Goal: Task Accomplishment & Management: Manage account settings

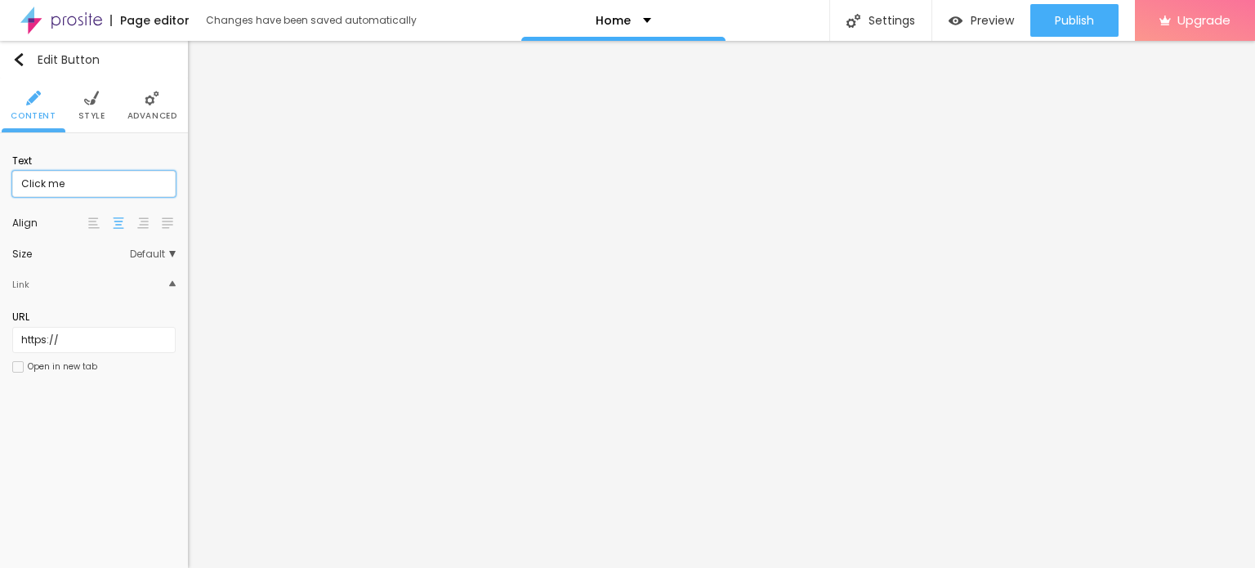
click at [136, 185] on input "Click me" at bounding box center [93, 184] width 163 height 26
click at [136, 184] on input "Click me" at bounding box center [93, 184] width 163 height 26
paste input "WhatsApp :- ☎️ [PHONE_NUMBER]"
type input "WhatsApp :- ☎️ [PHONE_NUMBER]"
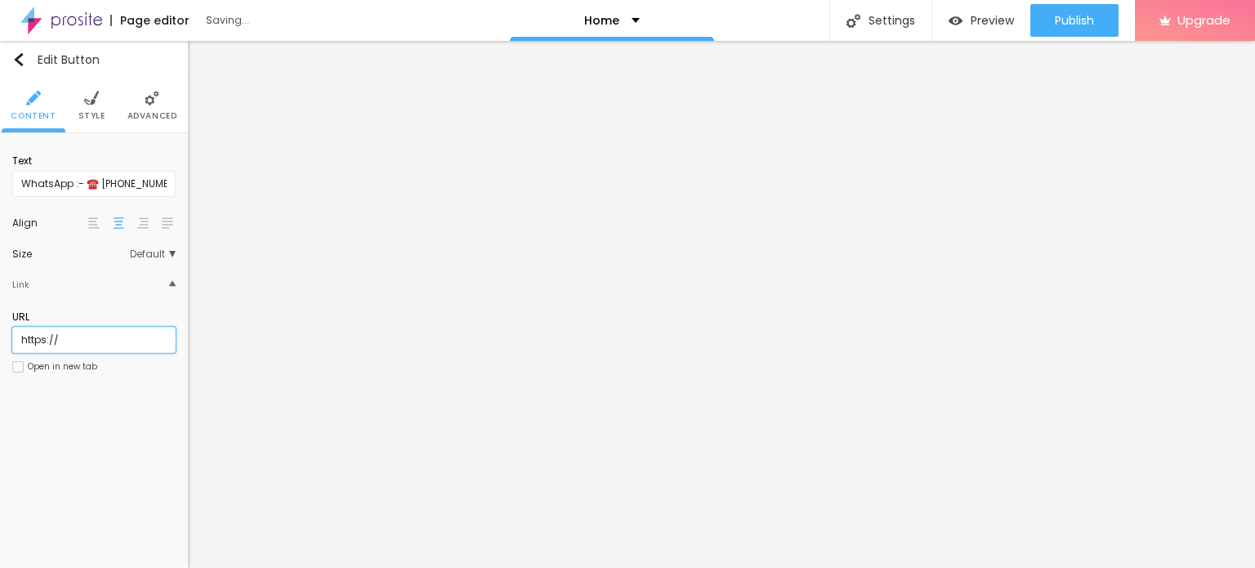
click at [72, 336] on input "https://" at bounding box center [93, 340] width 163 height 26
paste input "[DOMAIN_NAME][URL]"
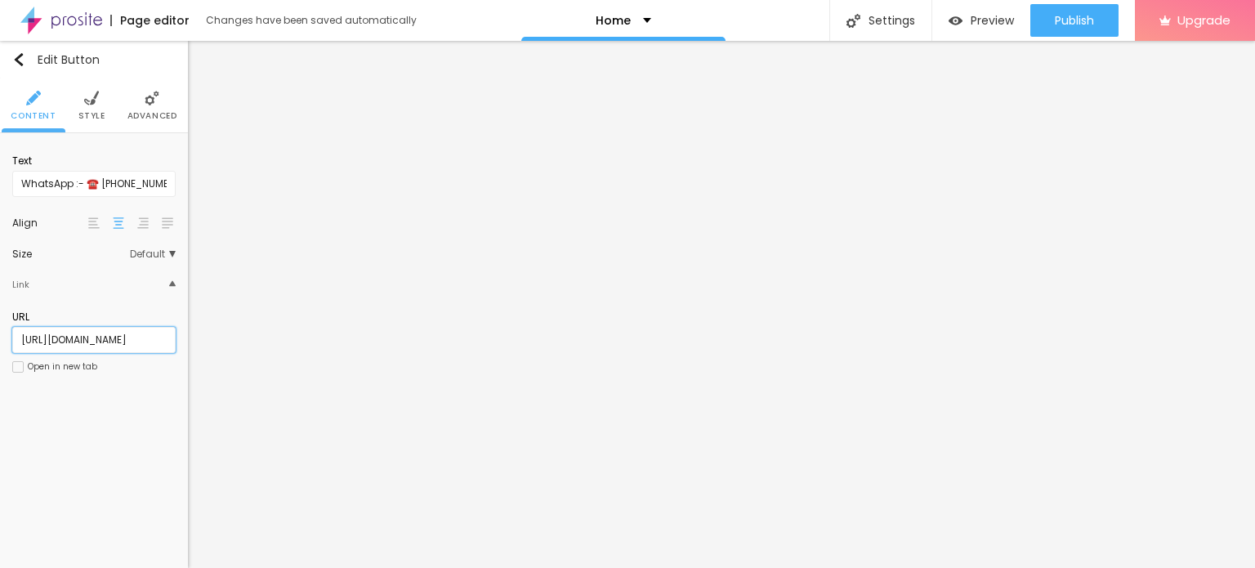
type input "[URL][DOMAIN_NAME]"
click at [19, 362] on div at bounding box center [17, 366] width 11 height 11
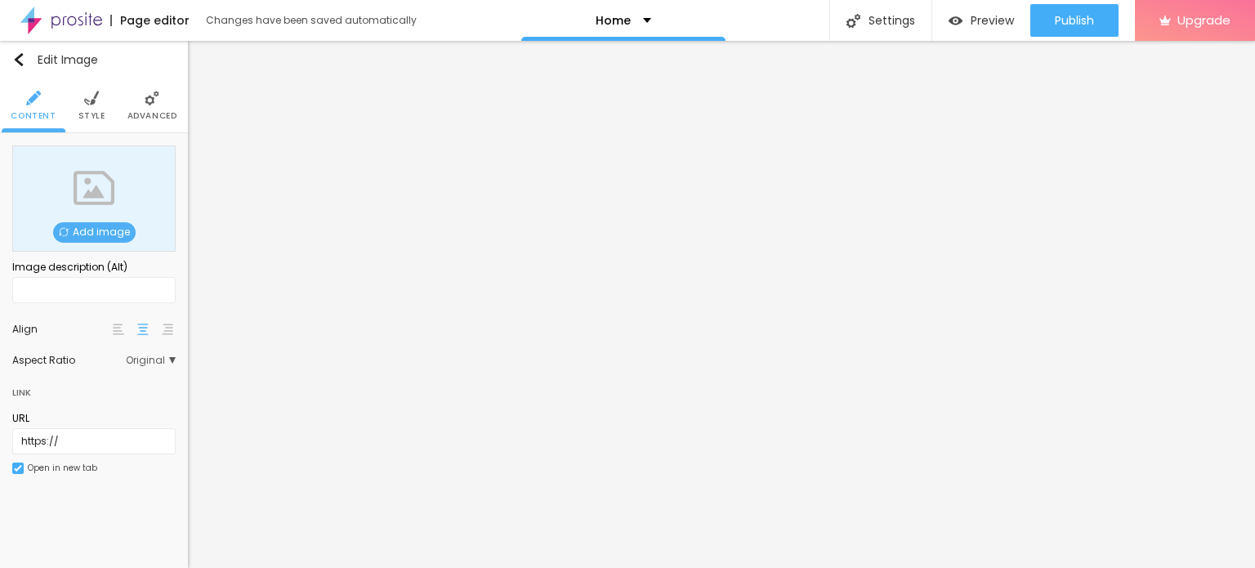
click at [95, 232] on span "Add image" at bounding box center [94, 232] width 83 height 20
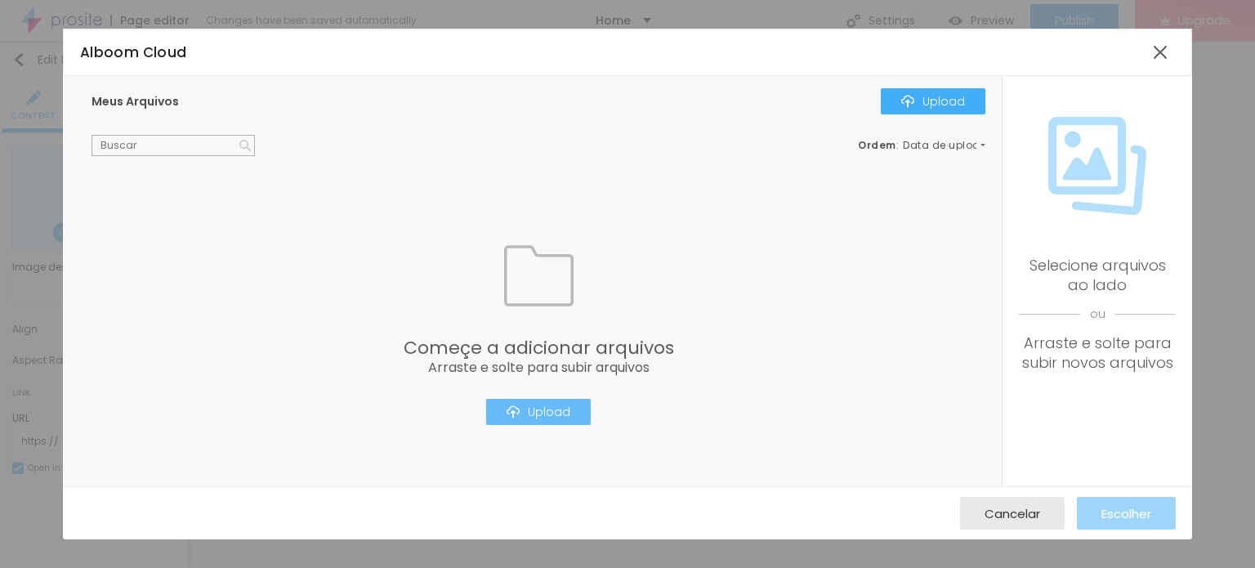
click at [544, 414] on div "Upload" at bounding box center [539, 411] width 64 height 13
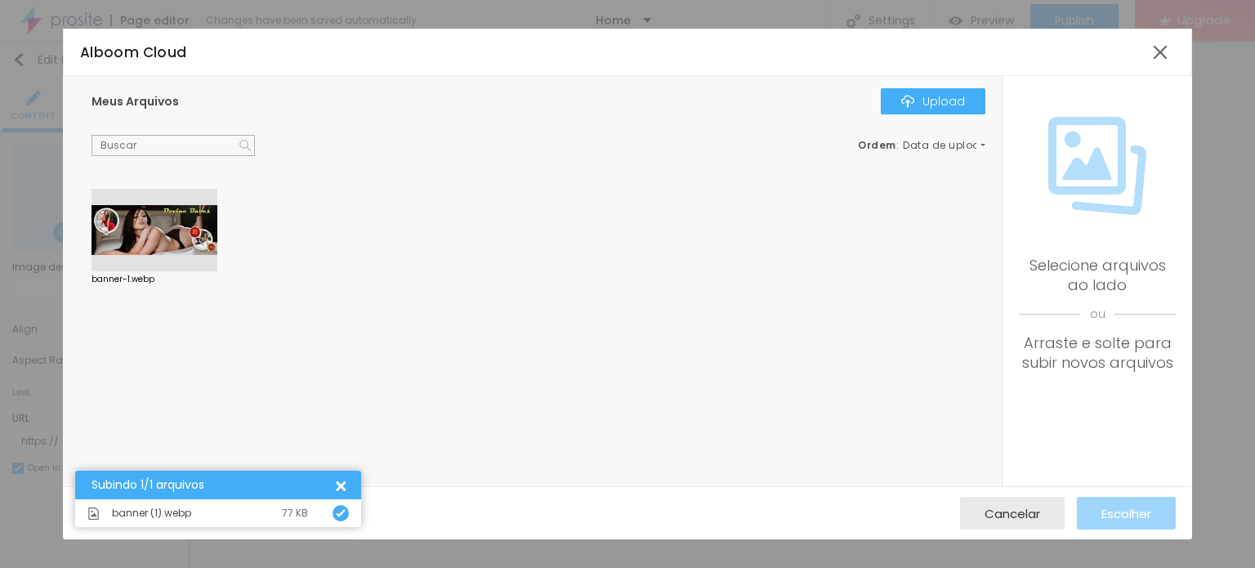
click at [159, 247] on div at bounding box center [155, 230] width 126 height 83
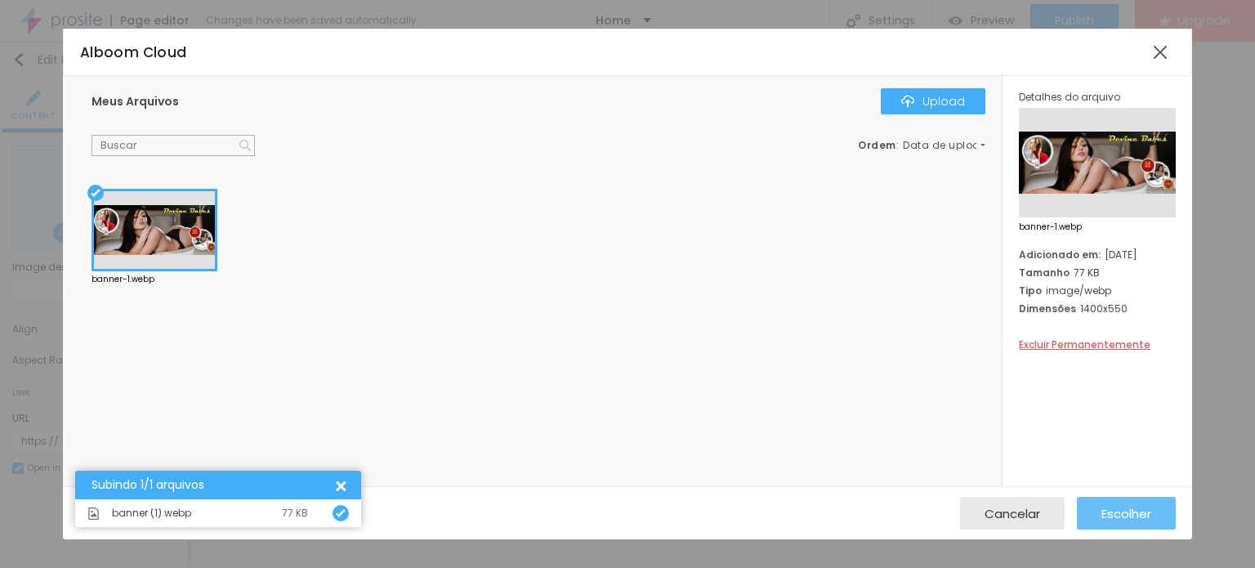
click at [1089, 506] on button "Escolher" at bounding box center [1126, 513] width 99 height 33
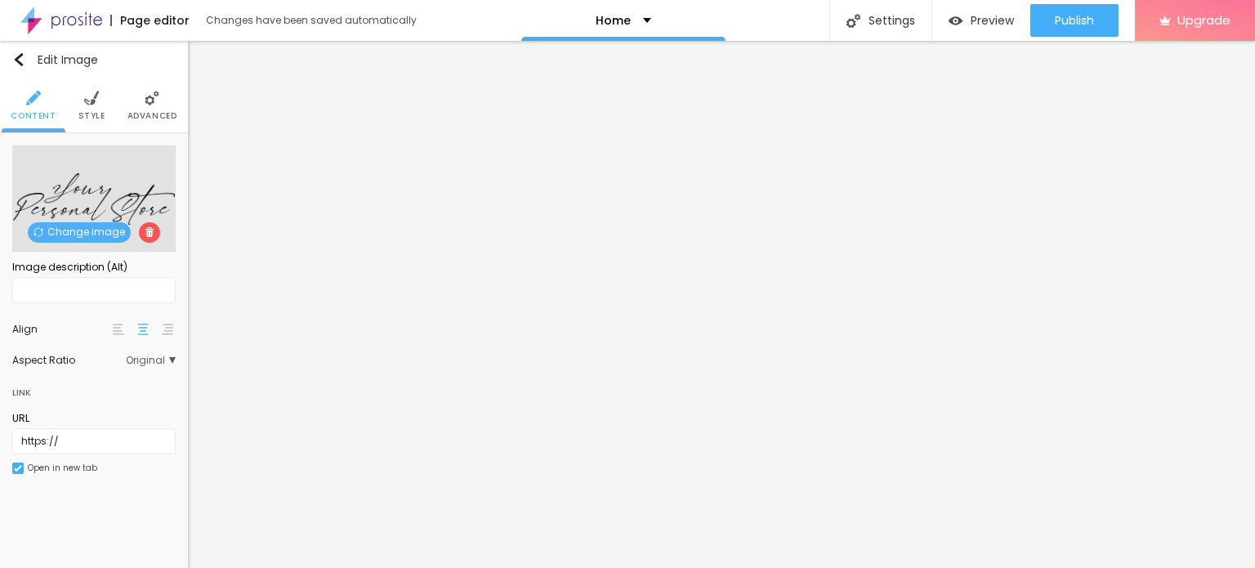
click at [69, 229] on span "Change image" at bounding box center [79, 232] width 103 height 20
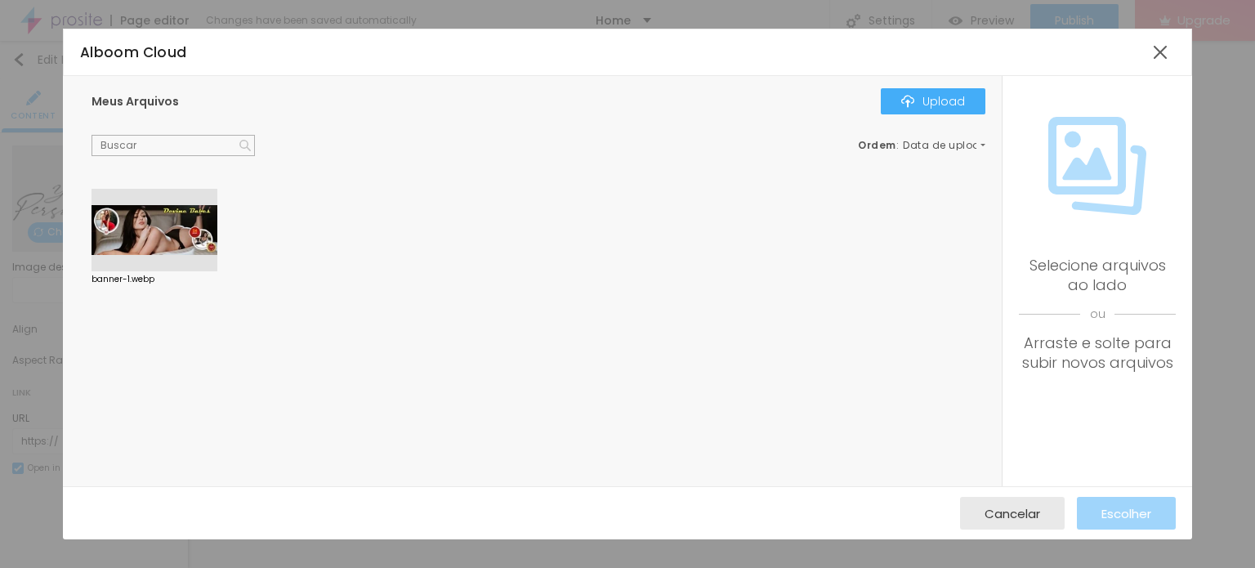
click at [175, 228] on div at bounding box center [155, 230] width 126 height 83
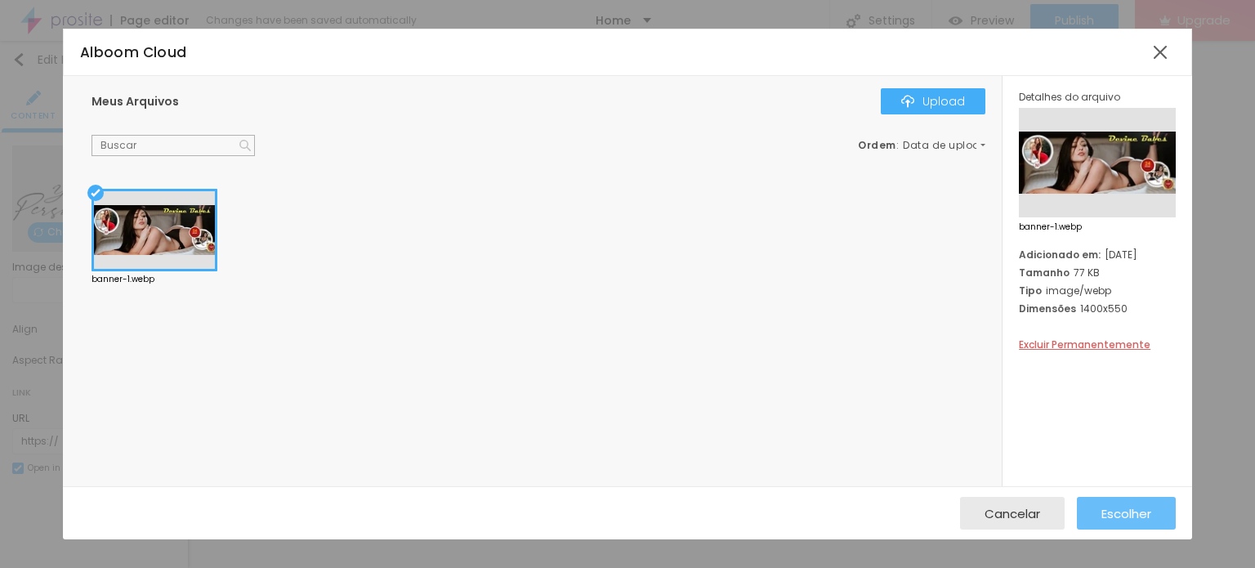
click at [1121, 512] on span "Escolher" at bounding box center [1126, 514] width 50 height 14
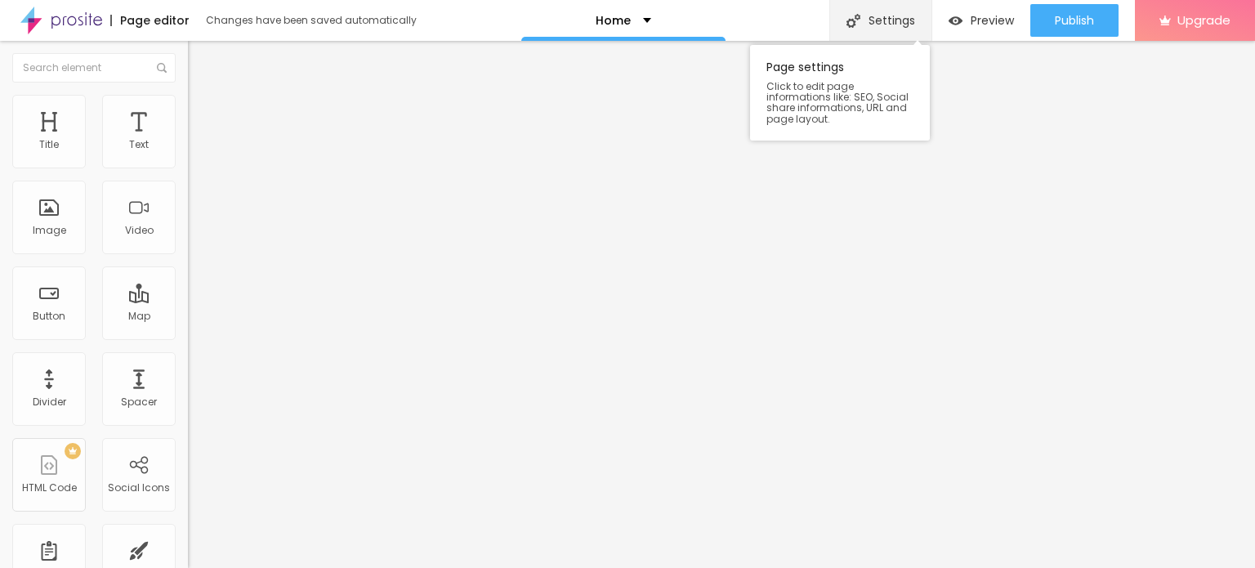
click at [873, 20] on div "Settings" at bounding box center [880, 20] width 102 height 41
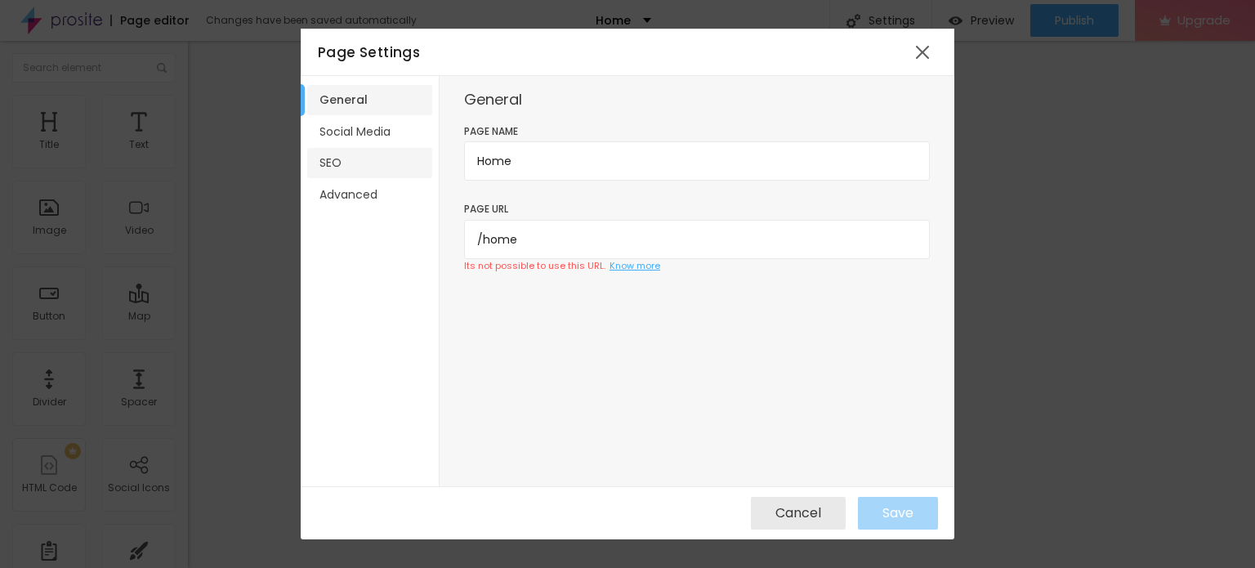
click at [350, 161] on li "SEO" at bounding box center [369, 163] width 125 height 30
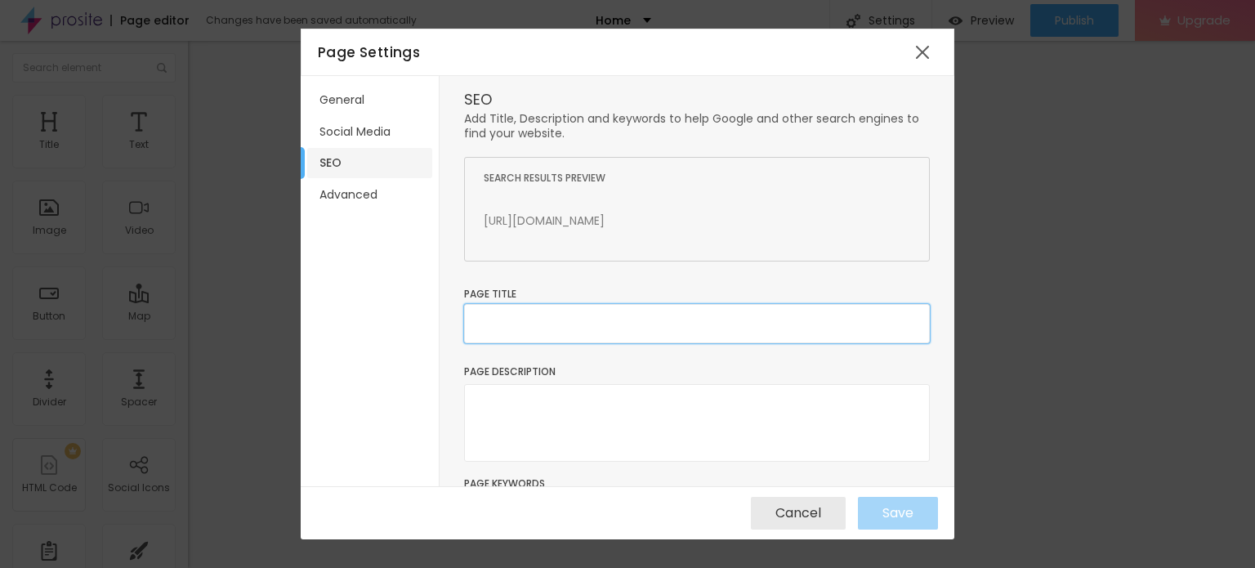
click at [556, 324] on input "text" at bounding box center [697, 323] width 466 height 39
paste input "Russian Escorts Pune | With Pune Call Girls Regard The Cravings Of The Clients"
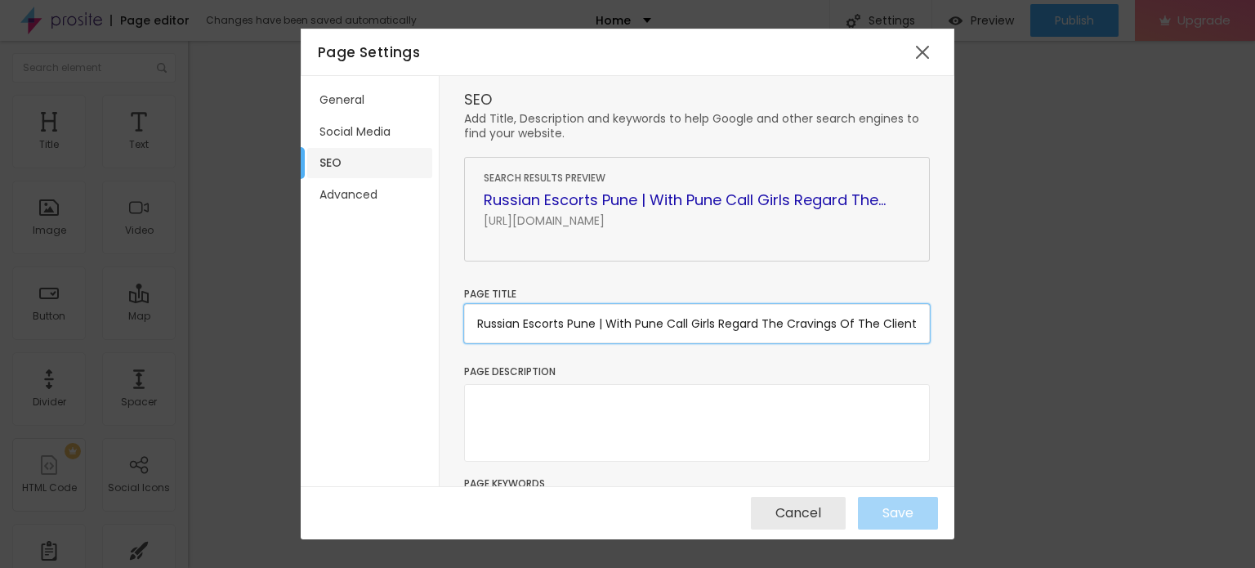
scroll to position [0, 14]
type input "Russian Escorts Pune | With Pune Call Girls Regard The Cravings Of The Clients"
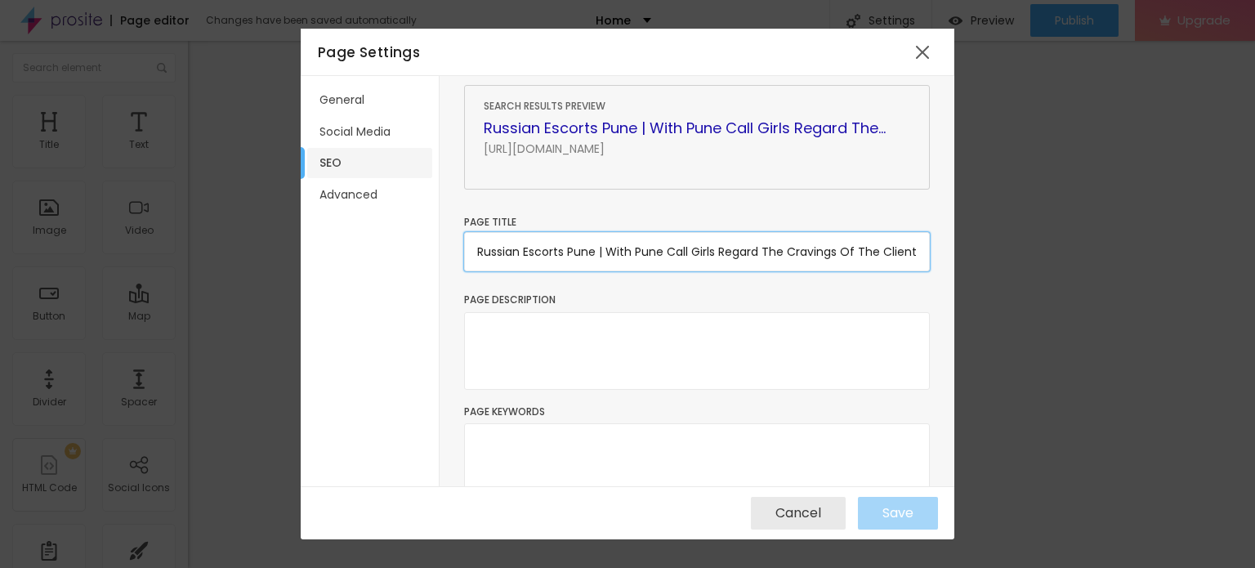
scroll to position [131, 0]
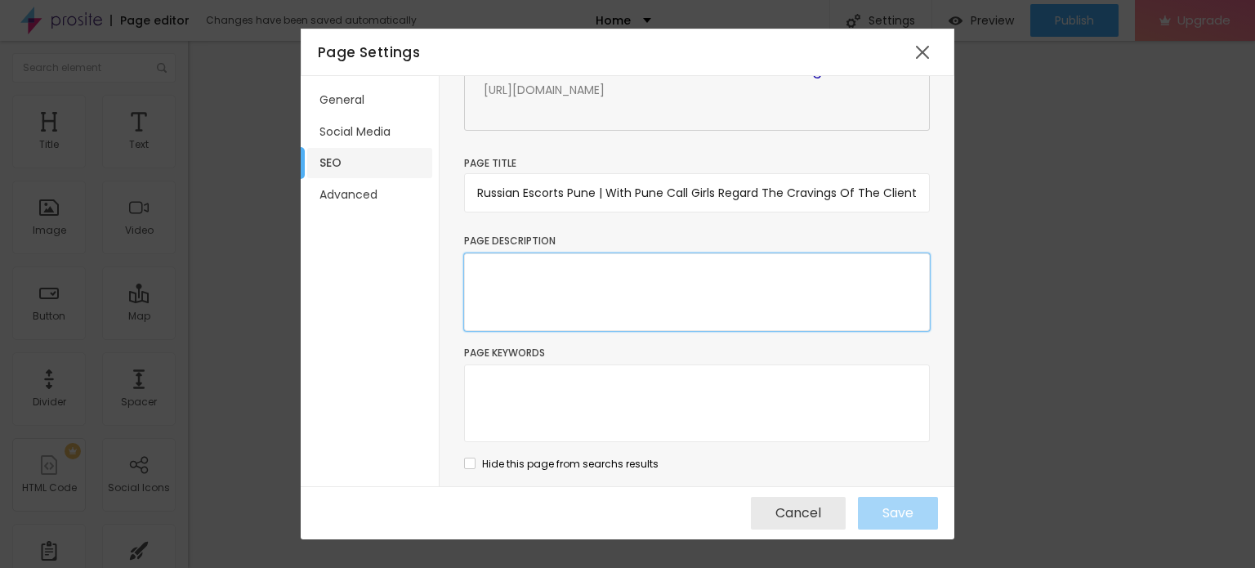
click at [542, 290] on textarea at bounding box center [697, 292] width 466 height 78
paste textarea "Russian Escorts Pune | With Pune Call Girls Regard The Cravings Of The Clients …"
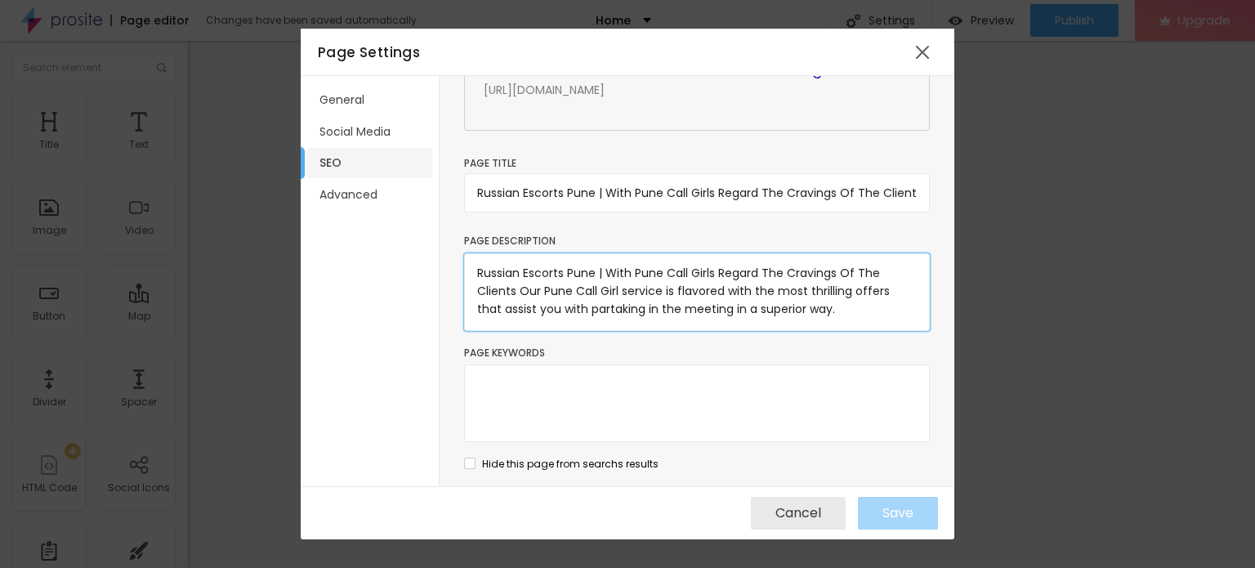
scroll to position [6, 0]
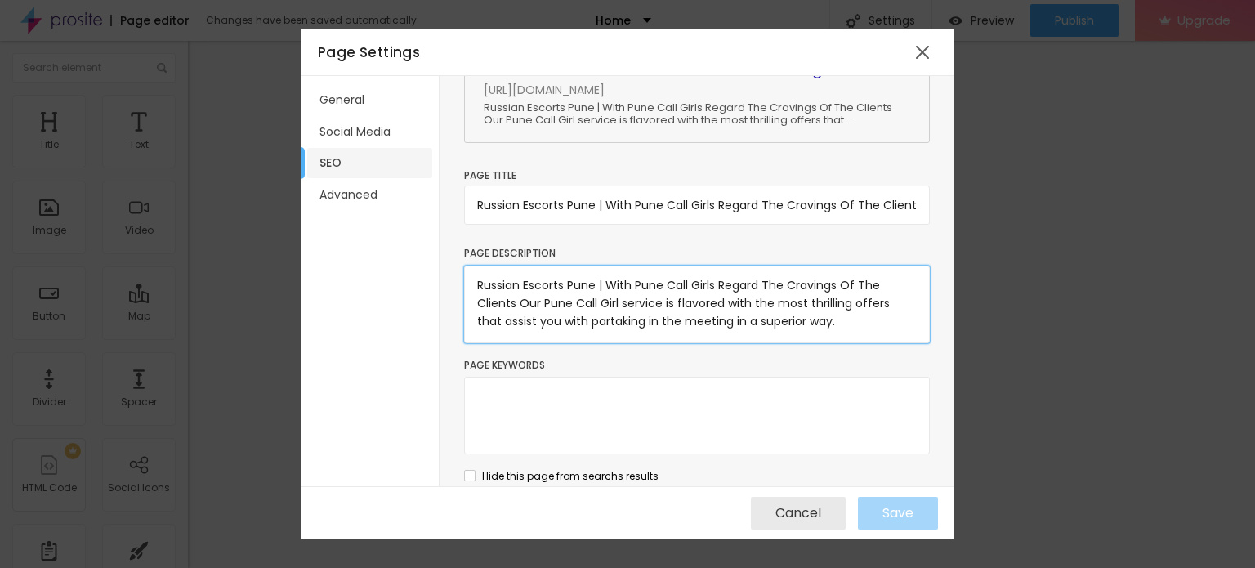
type textarea "Russian Escorts Pune | With Pune Call Girls Regard The Cravings Of The Clients …"
drag, startPoint x: 596, startPoint y: 205, endPoint x: 372, endPoint y: 190, distance: 224.4
click at [372, 190] on div "General Social Media SEO Advanced SEO Add Title, Description and keywords to he…" at bounding box center [628, 281] width 654 height 411
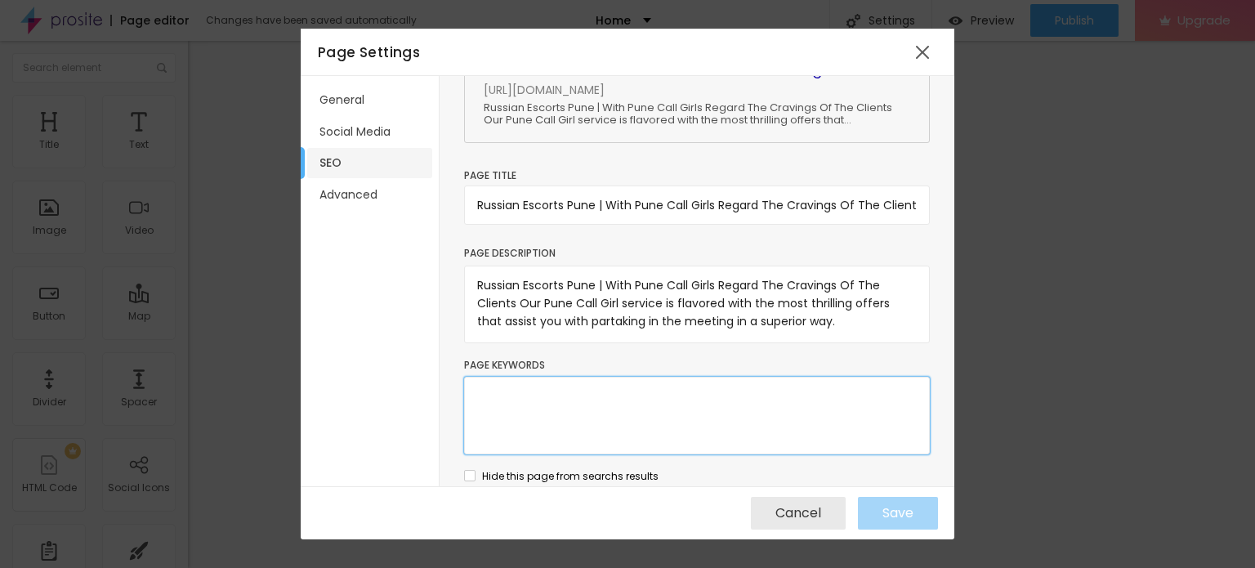
click at [533, 411] on textarea at bounding box center [697, 416] width 466 height 78
paste textarea "Russian Escorts Pune"
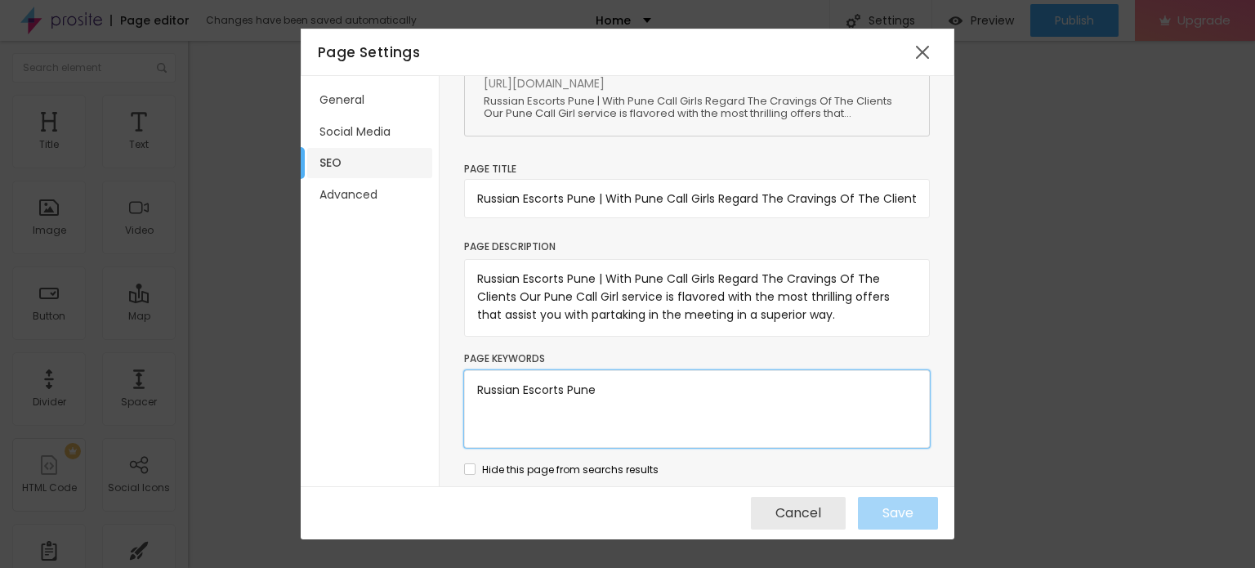
scroll to position [143, 0]
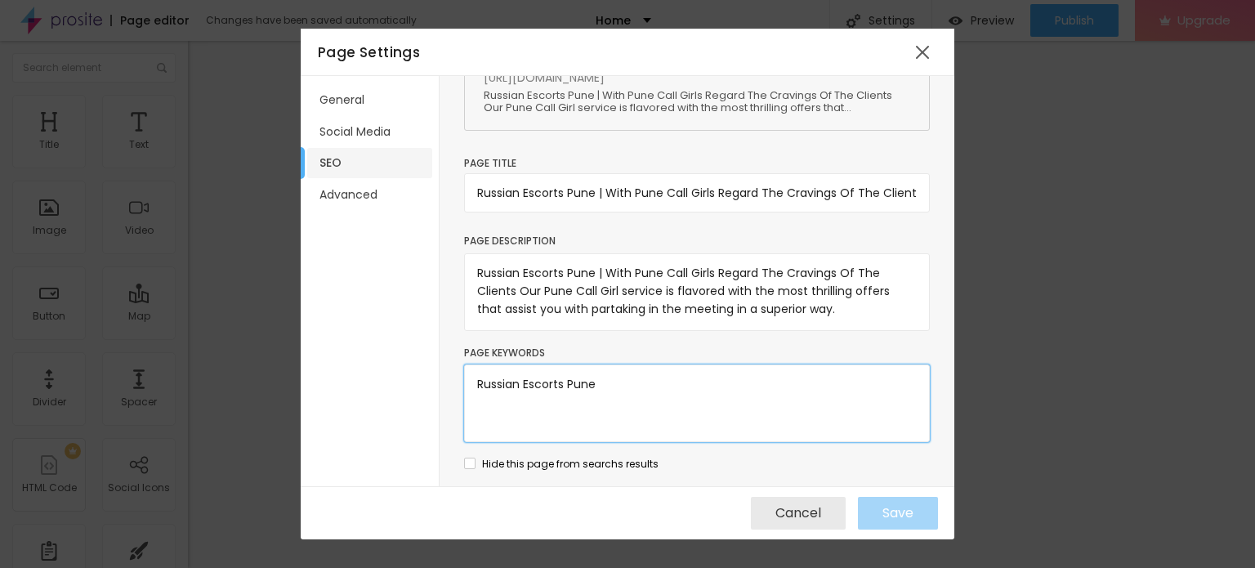
type textarea "Russian Escorts Pune"
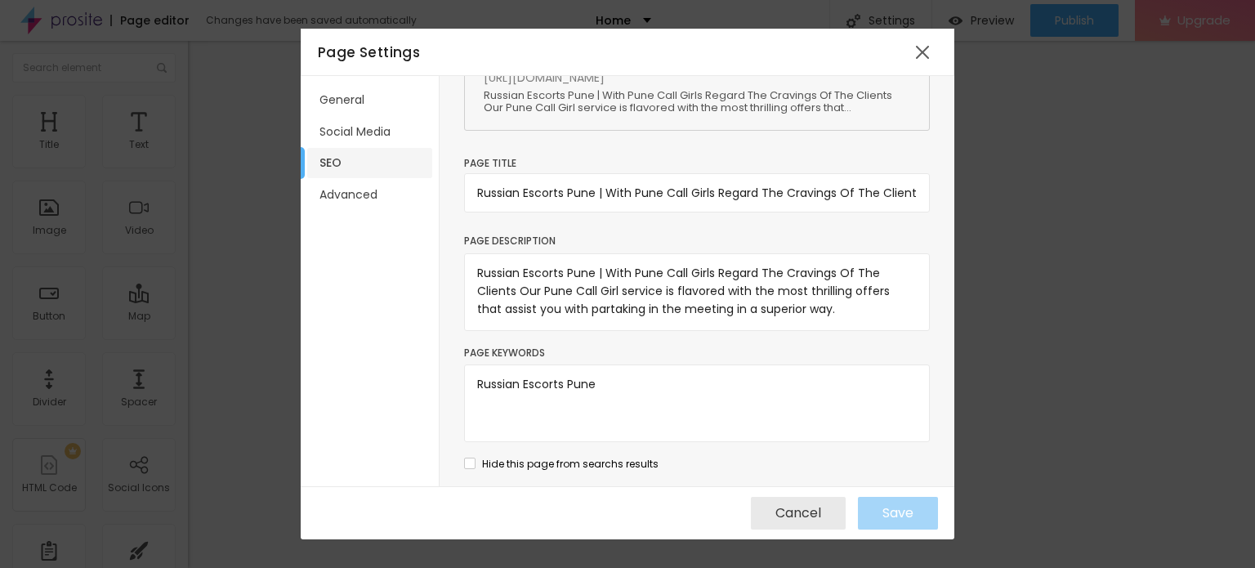
click at [819, 346] on label "Page Keywords" at bounding box center [697, 353] width 466 height 16
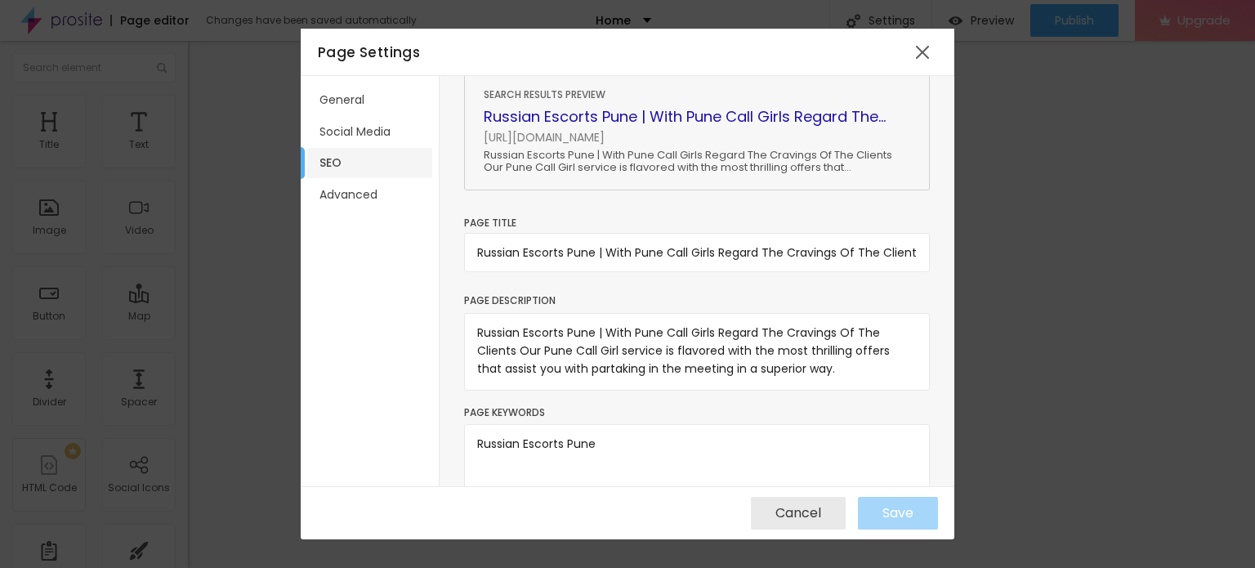
scroll to position [0, 0]
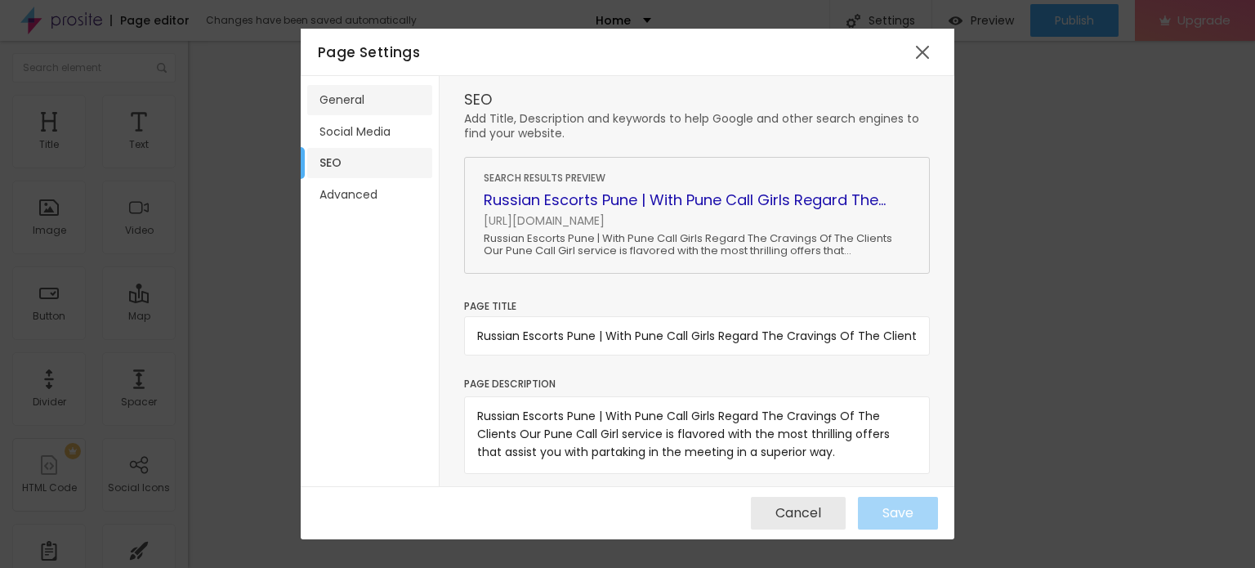
click at [356, 101] on li "General" at bounding box center [369, 100] width 125 height 30
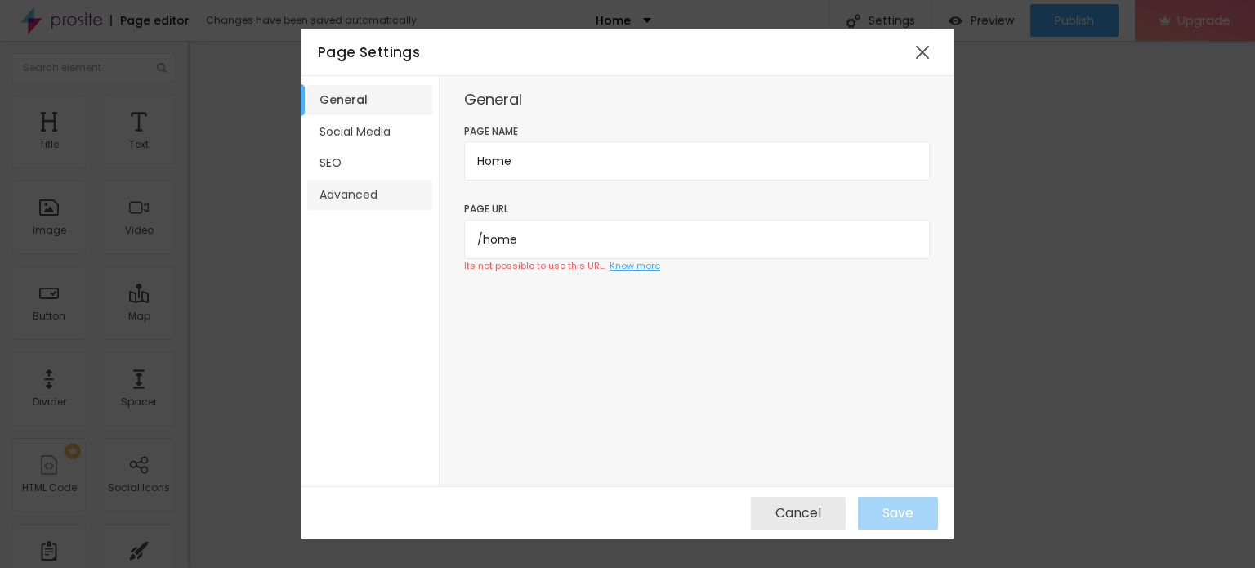
click at [348, 193] on li "Advanced" at bounding box center [369, 195] width 125 height 30
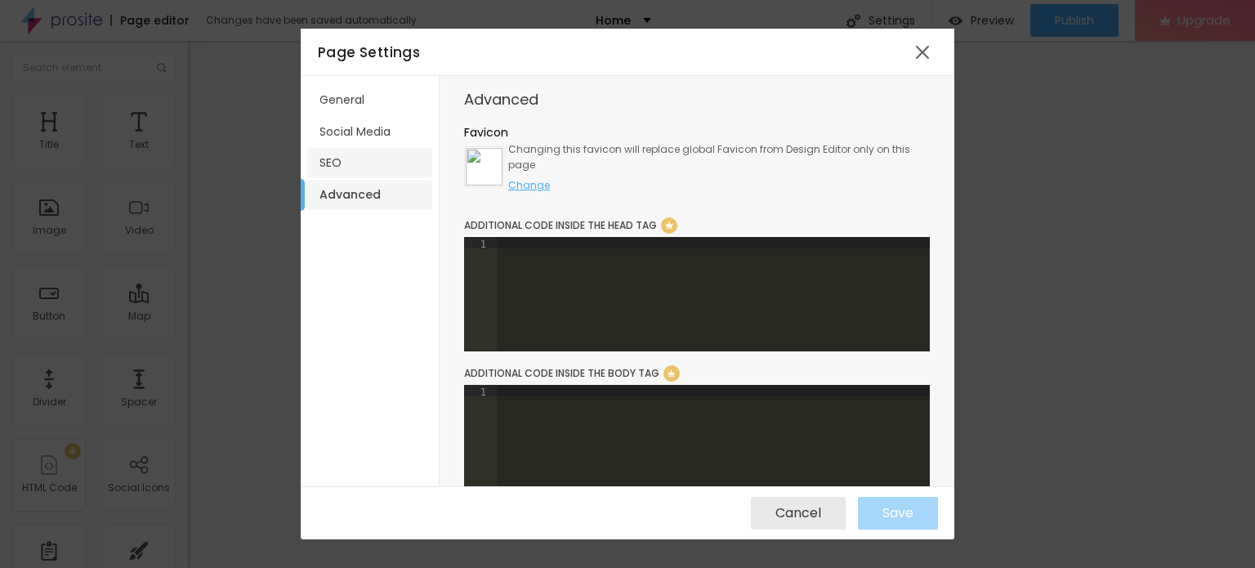
click at [347, 159] on li "SEO" at bounding box center [369, 163] width 125 height 30
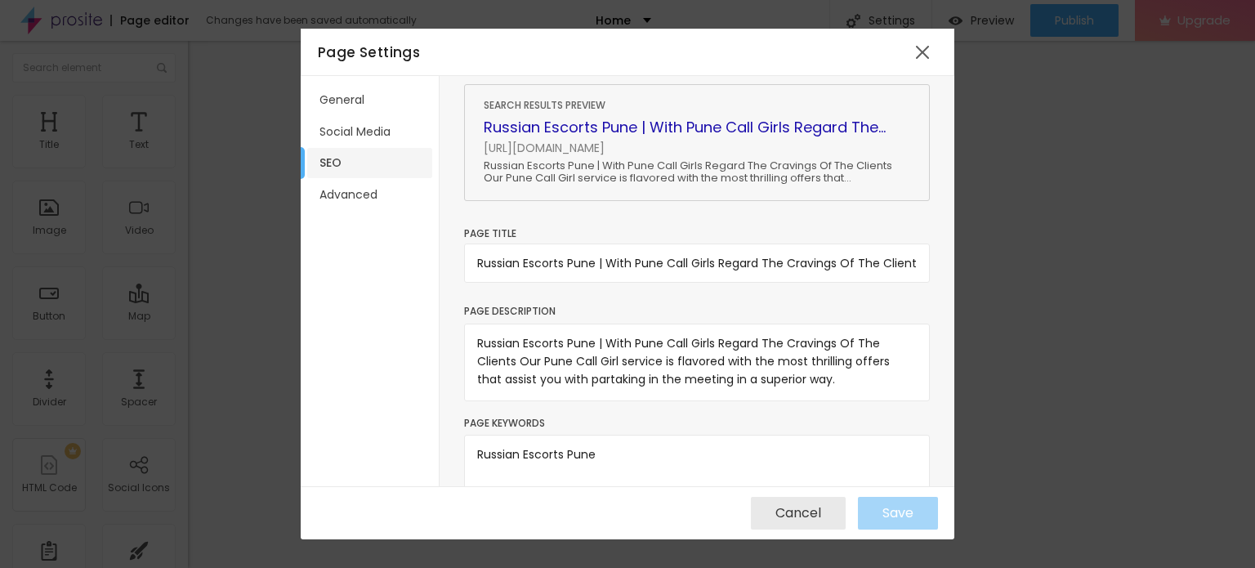
scroll to position [143, 0]
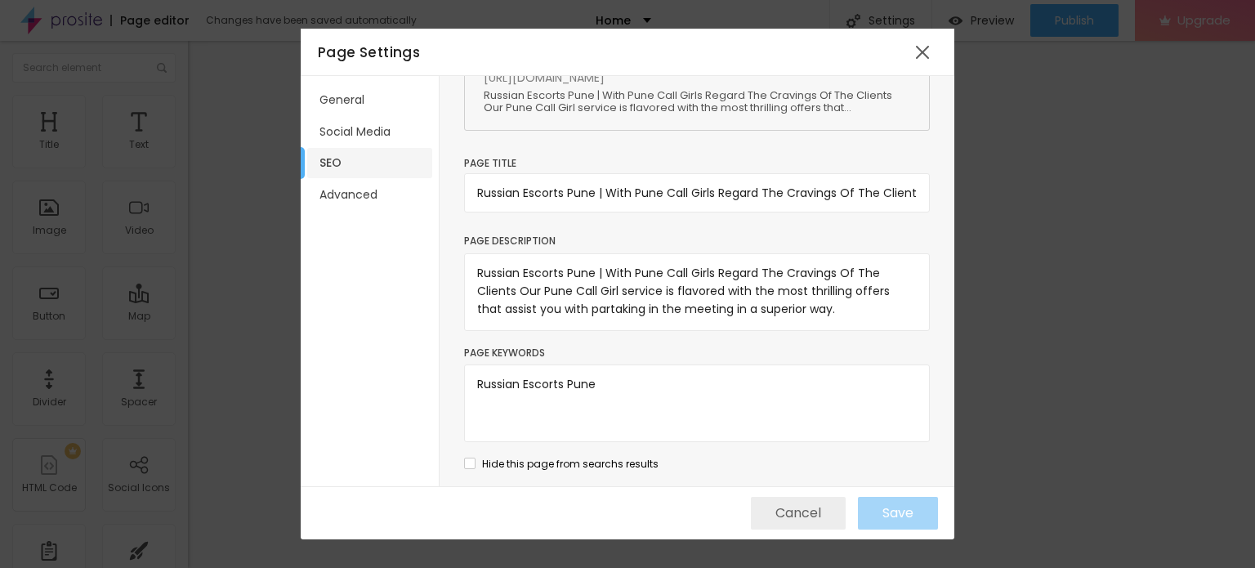
click at [789, 518] on span "Cancel" at bounding box center [798, 513] width 46 height 15
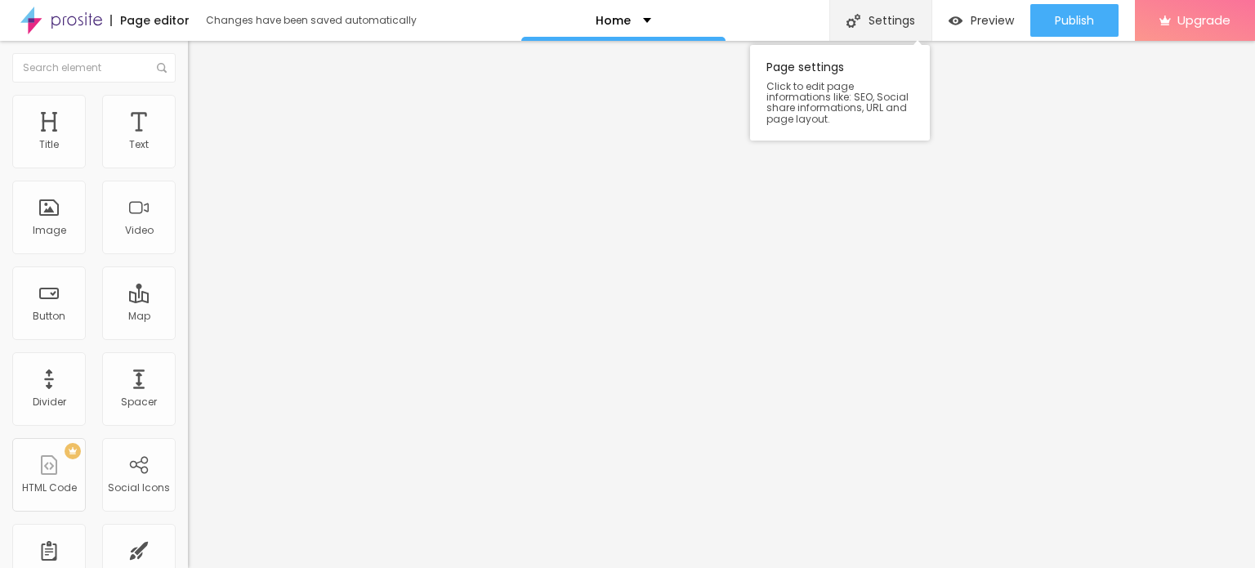
click at [876, 18] on div "Settings" at bounding box center [880, 20] width 102 height 41
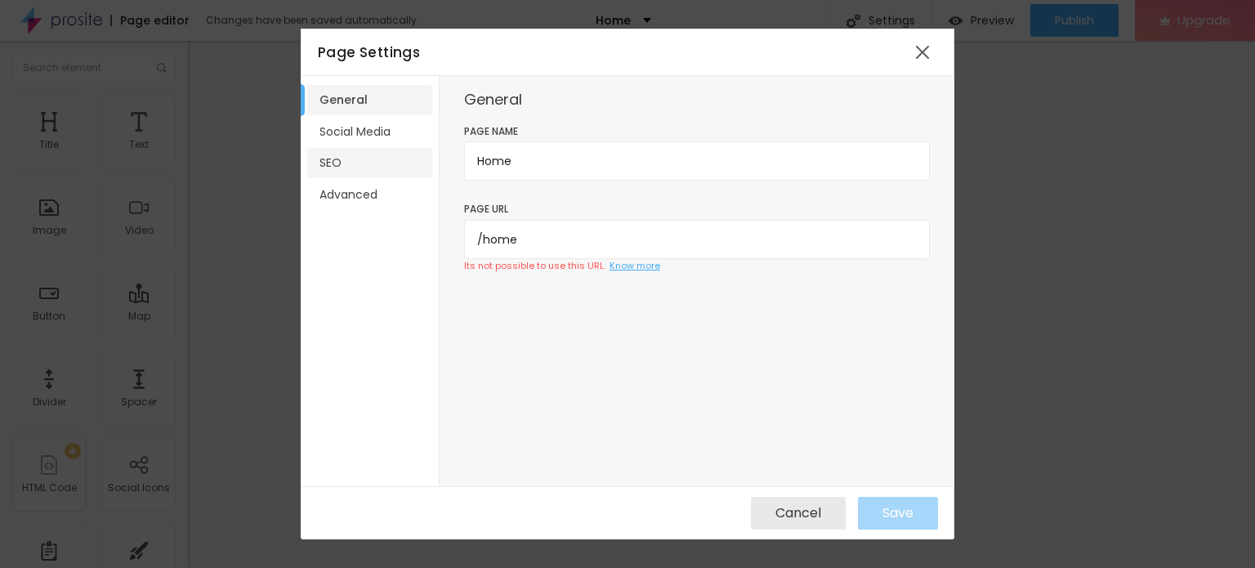
click at [333, 165] on li "SEO" at bounding box center [369, 163] width 125 height 30
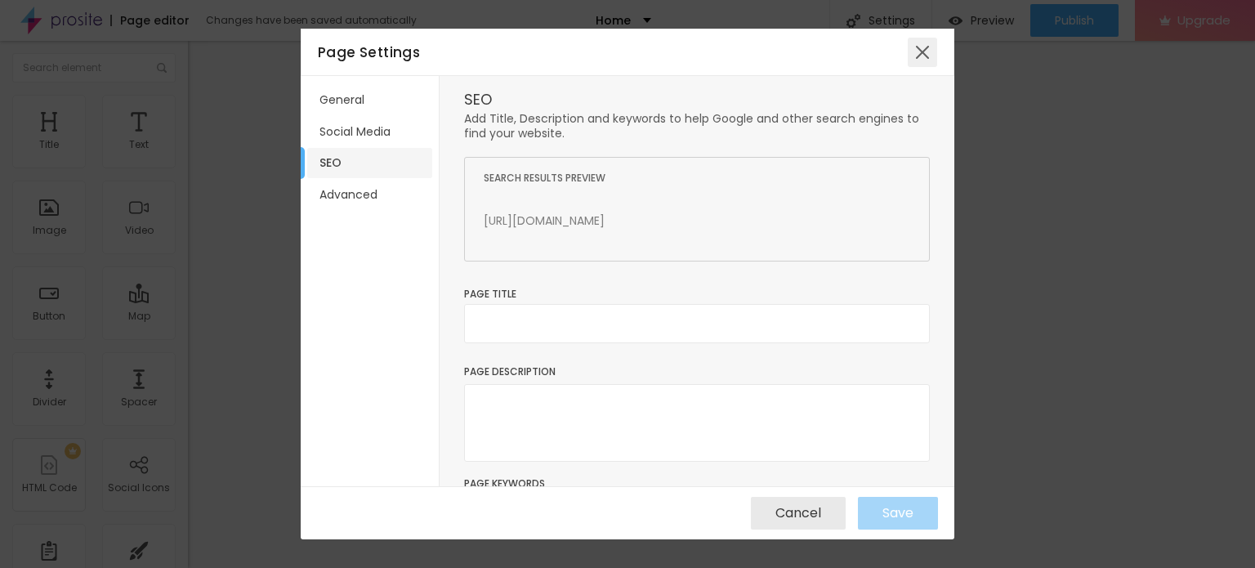
click at [915, 55] on div at bounding box center [922, 52] width 29 height 29
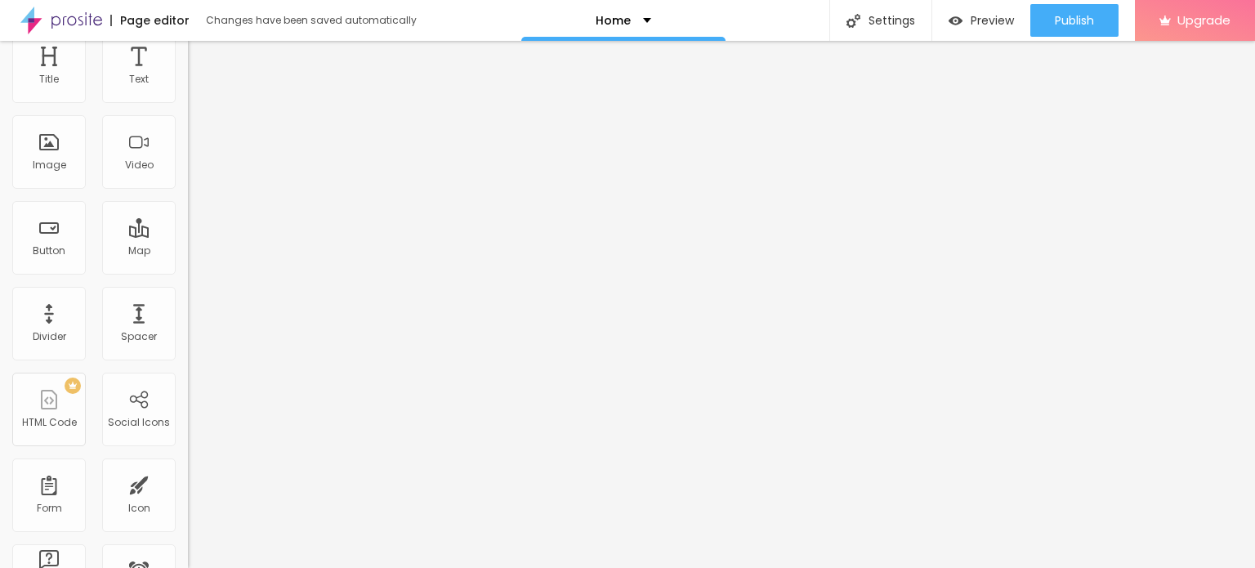
scroll to position [0, 0]
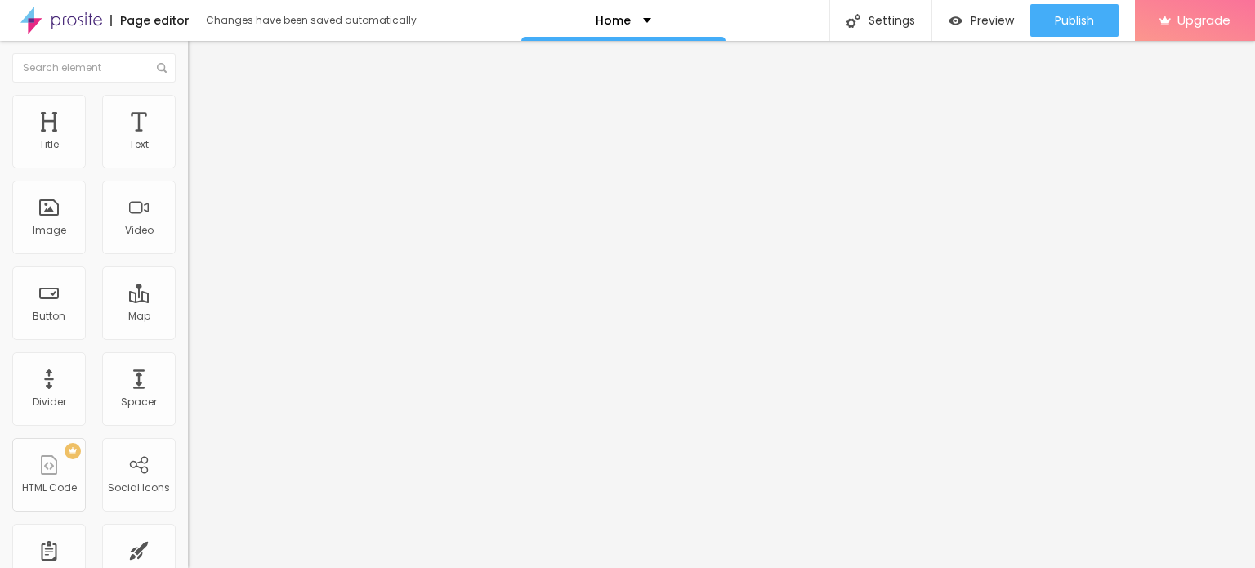
click at [76, 16] on img at bounding box center [61, 20] width 82 height 41
